Goal: Check status

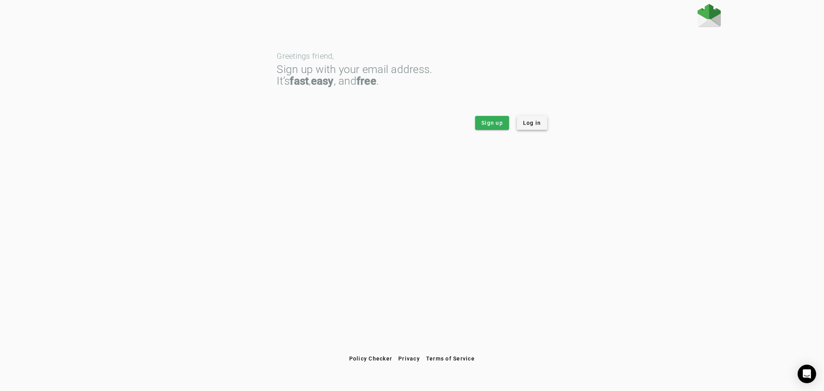
click at [536, 124] on span "Log in" at bounding box center [532, 123] width 18 height 8
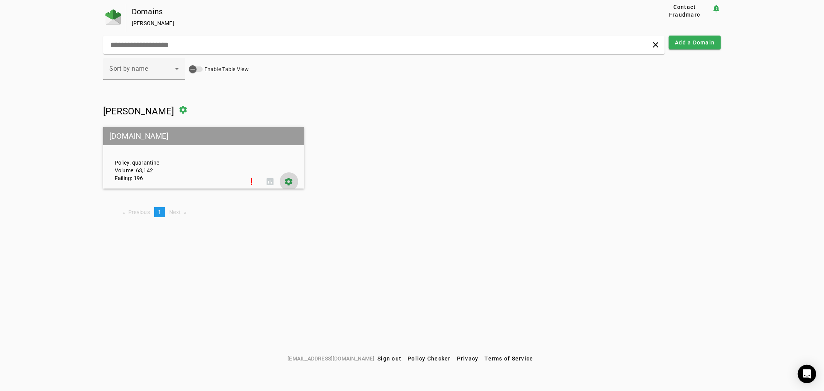
click at [292, 179] on span at bounding box center [289, 181] width 19 height 19
click at [288, 182] on span at bounding box center [289, 181] width 19 height 19
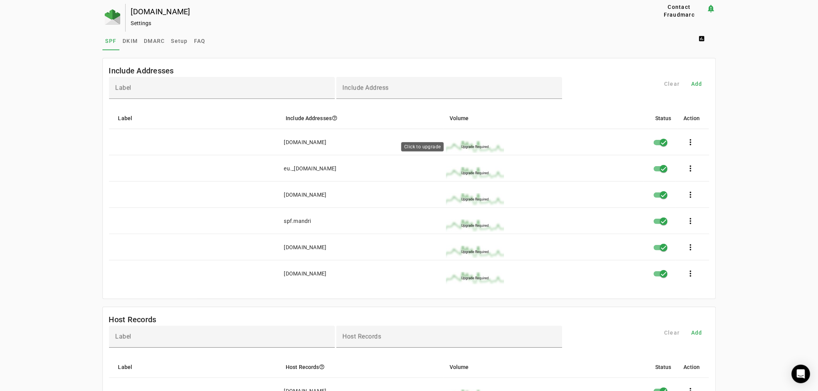
click at [475, 145] on img at bounding box center [475, 147] width 58 height 12
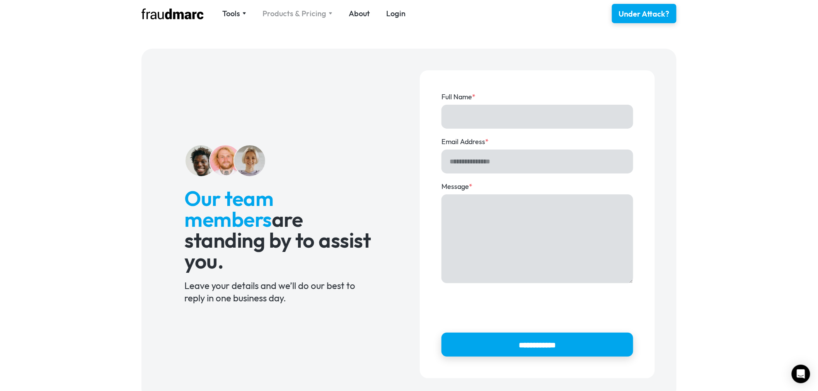
click at [327, 12] on div "Products & Pricing" at bounding box center [297, 13] width 70 height 11
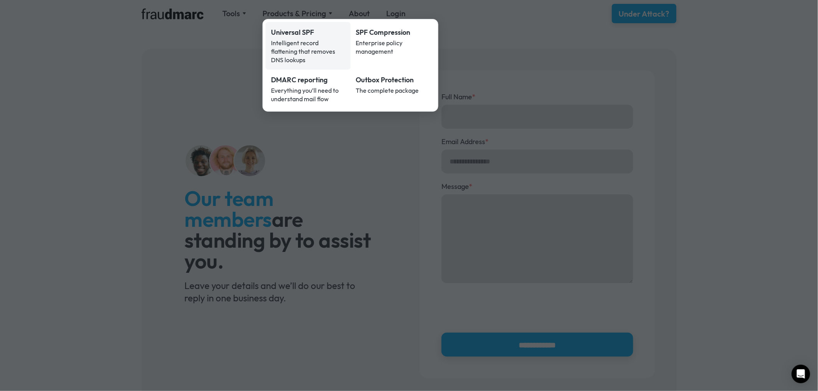
click at [308, 37] on link "Universal SPF Intelligent record flattening that removes DNS lookups" at bounding box center [308, 46] width 85 height 48
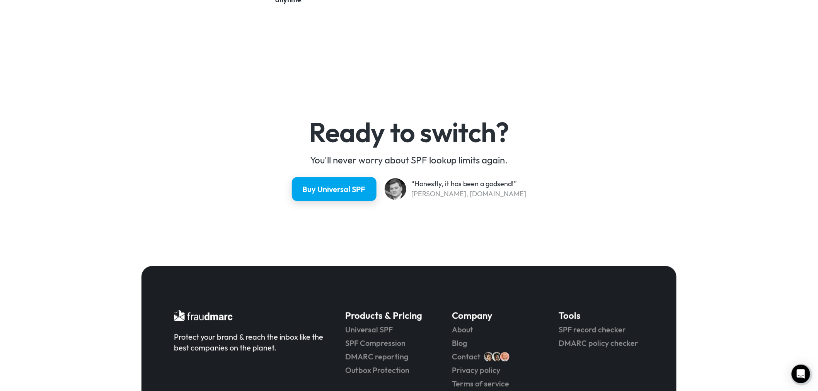
scroll to position [2023, 0]
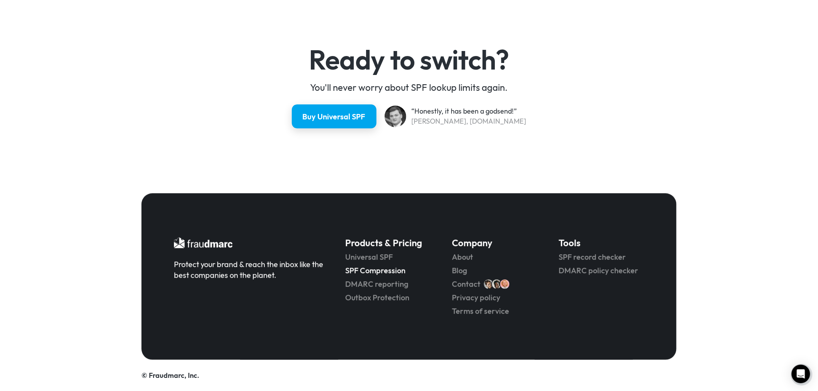
click at [365, 272] on link "SPF Compression" at bounding box center [387, 270] width 85 height 11
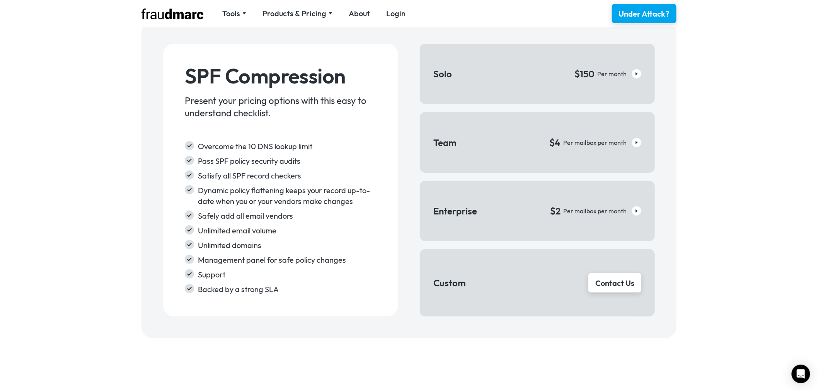
scroll to position [859, 0]
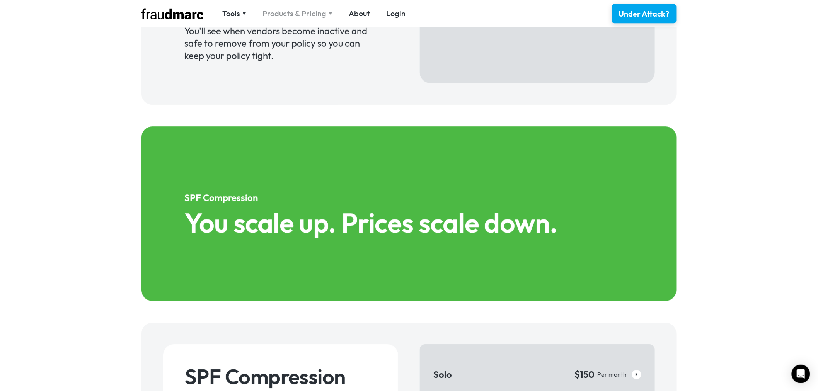
click at [328, 12] on div "Products & Pricing" at bounding box center [297, 13] width 70 height 11
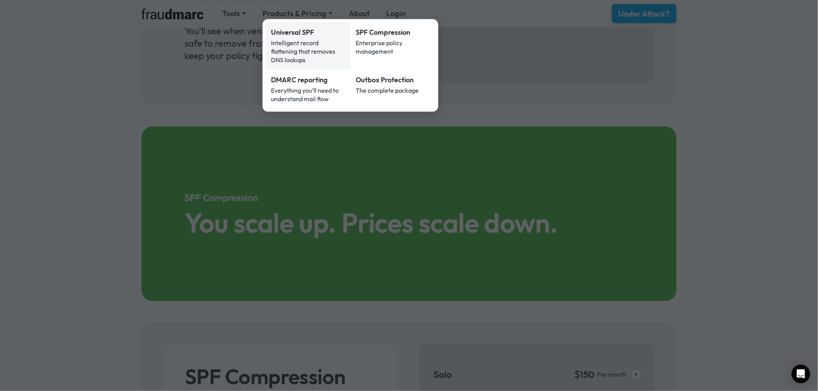
click at [297, 41] on div "Intelligent record flattening that removes DNS lookups" at bounding box center [308, 52] width 74 height 26
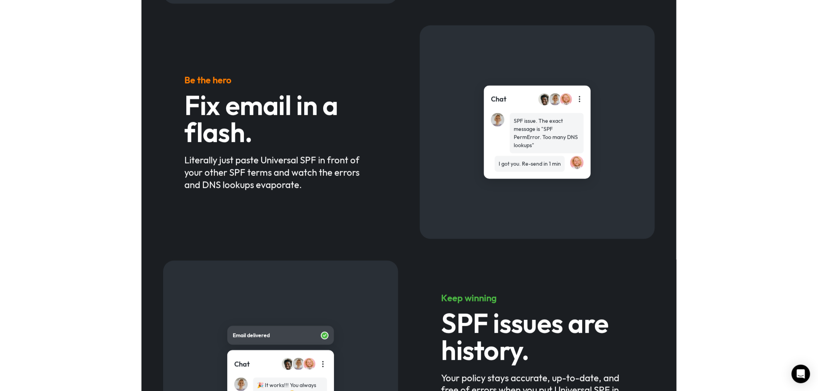
scroll to position [558, 0]
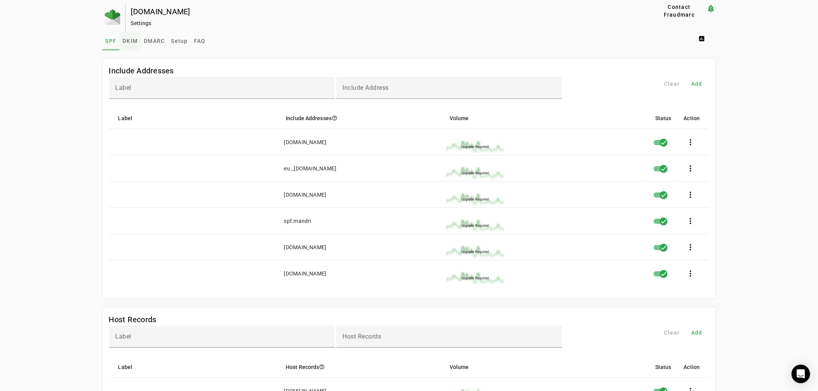
click at [132, 36] on span "DKIM" at bounding box center [130, 41] width 15 height 19
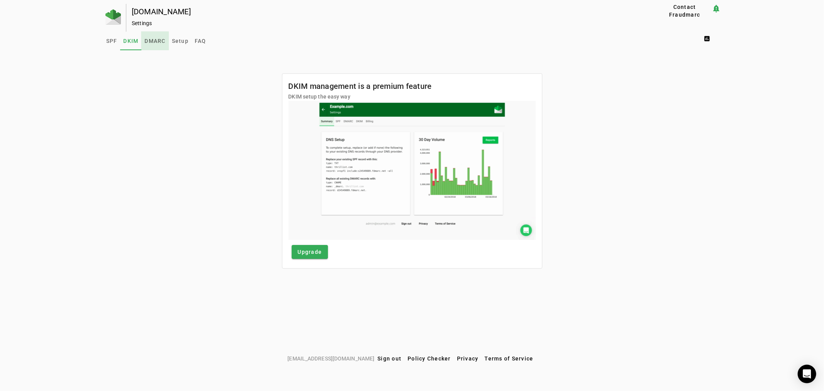
click at [149, 39] on span "DMARC" at bounding box center [155, 40] width 21 height 5
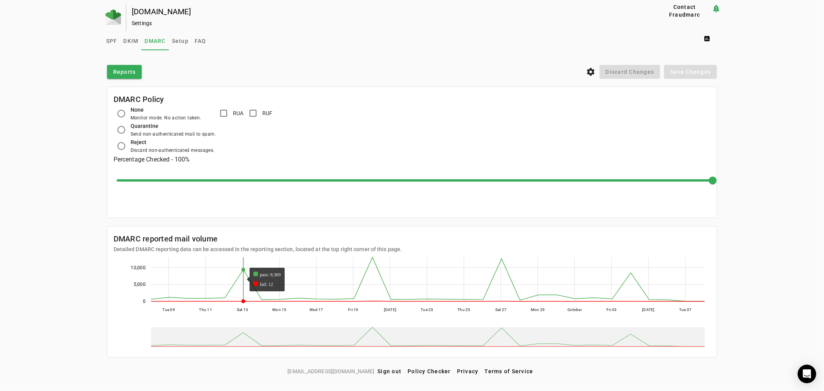
click at [250, 288] on rect at bounding box center [428, 279] width 554 height 44
click at [199, 41] on span "FAQ" at bounding box center [201, 40] width 12 height 5
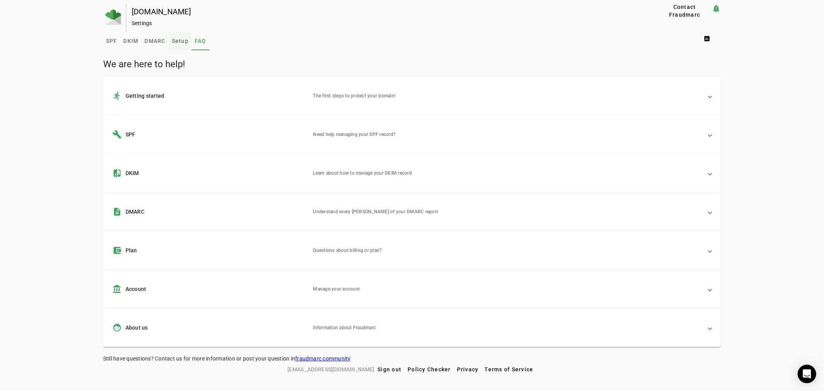
click at [183, 41] on span "Setup" at bounding box center [180, 40] width 17 height 5
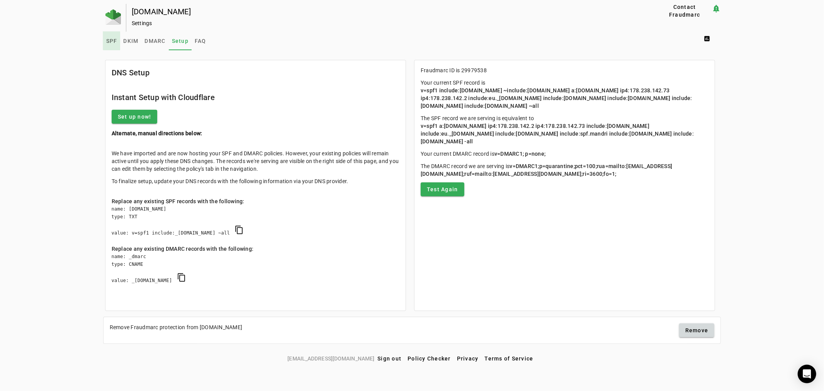
click at [114, 40] on span "SPF" at bounding box center [111, 40] width 11 height 5
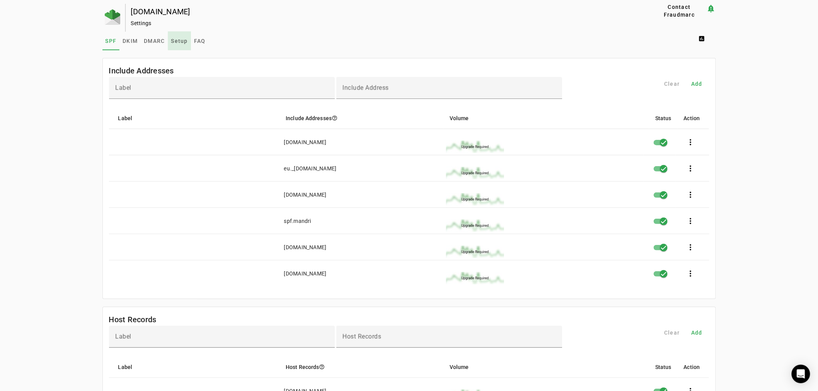
click at [183, 39] on span "Setup" at bounding box center [179, 40] width 17 height 5
